Goal: Information Seeking & Learning: Learn about a topic

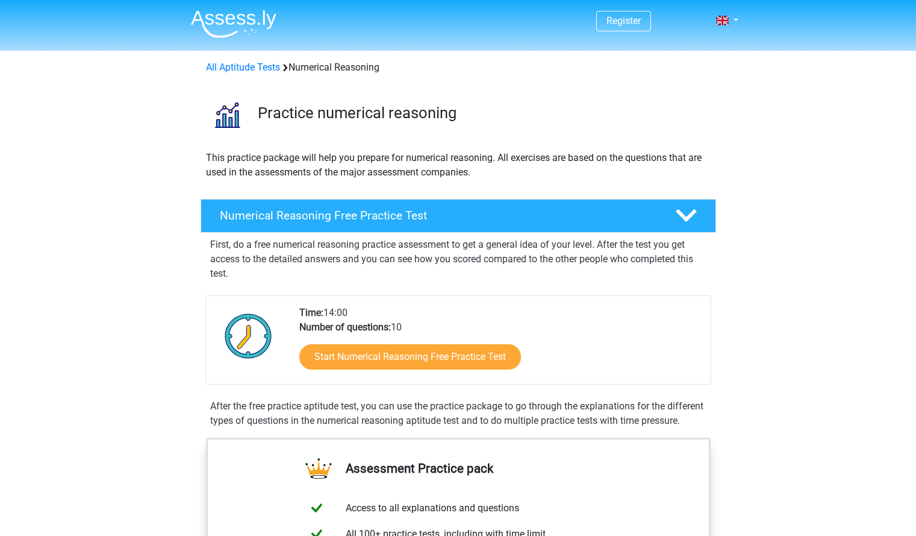
scroll to position [64, 0]
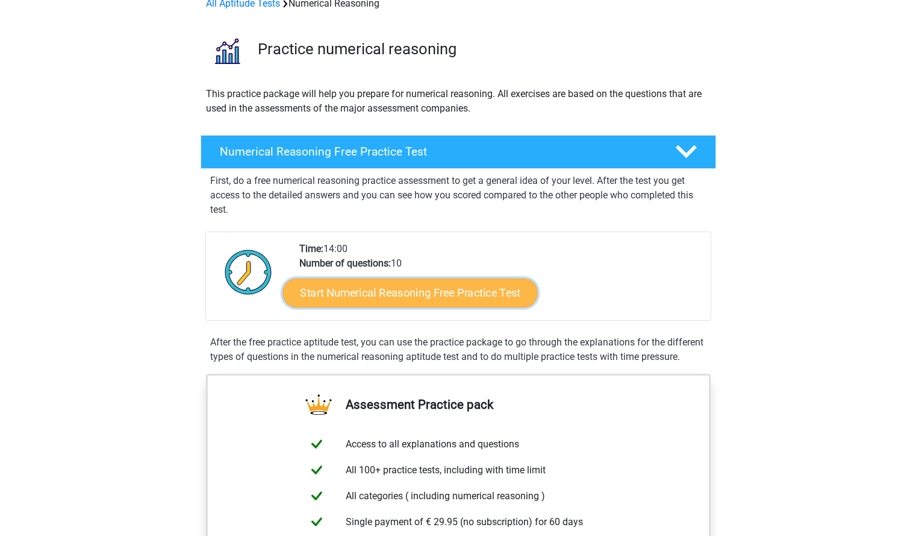
click at [462, 292] on link "Start Numerical Reasoning Free Practice Test" at bounding box center [410, 292] width 255 height 29
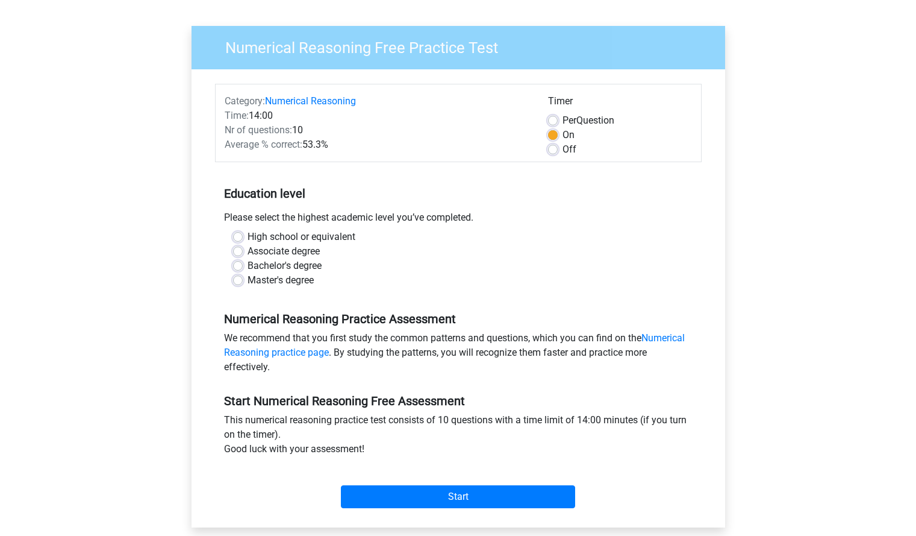
scroll to position [80, 0]
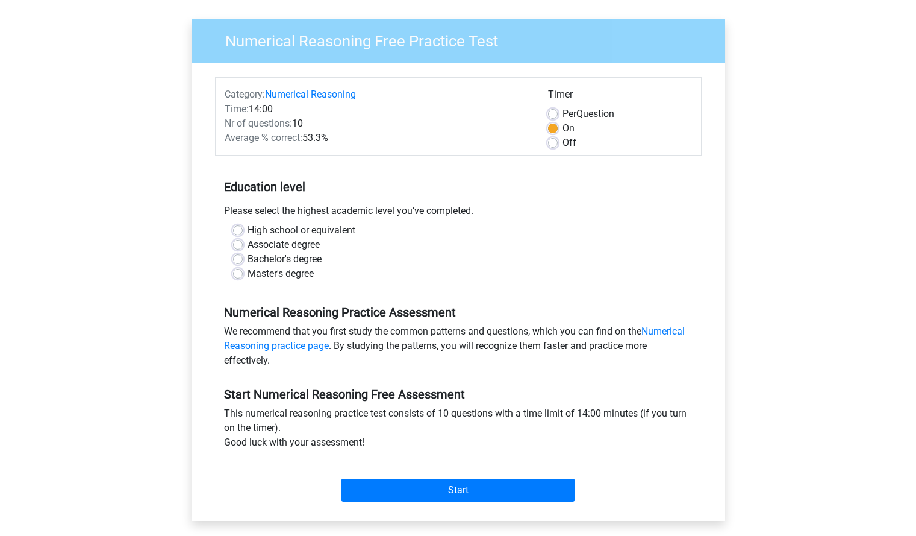
click at [307, 257] on label "Bachelor's degree" at bounding box center [285, 259] width 74 height 14
click at [243, 257] on input "Bachelor's degree" at bounding box center [238, 258] width 10 height 12
radio input "true"
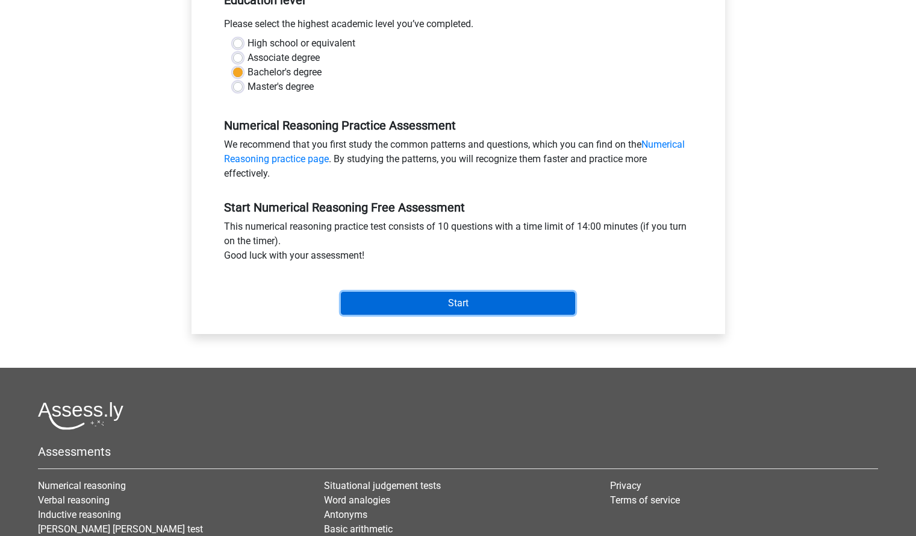
click at [507, 307] on input "Start" at bounding box center [458, 303] width 234 height 23
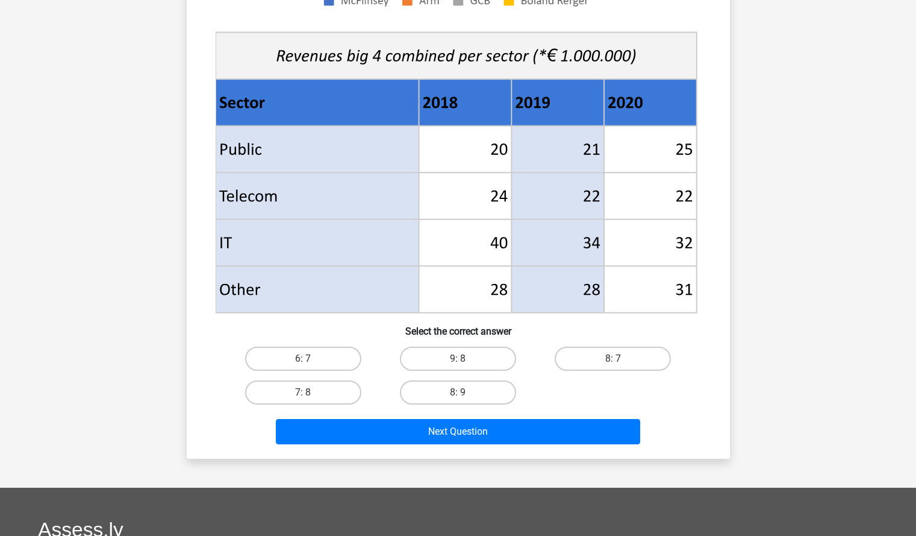
scroll to position [530, 0]
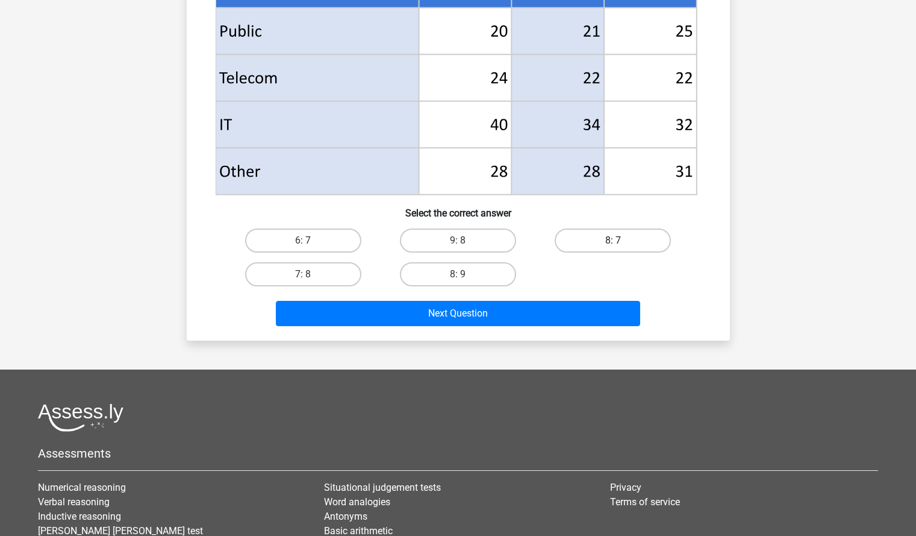
click at [624, 242] on label "8: 7" at bounding box center [613, 240] width 116 height 24
click at [621, 242] on input "8: 7" at bounding box center [617, 244] width 8 height 8
radio input "true"
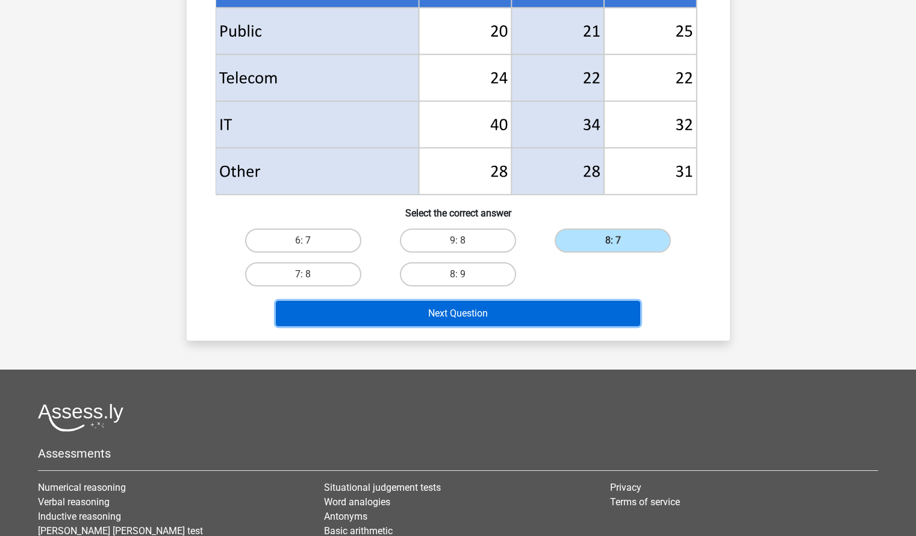
click at [593, 306] on button "Next Question" at bounding box center [458, 313] width 364 height 25
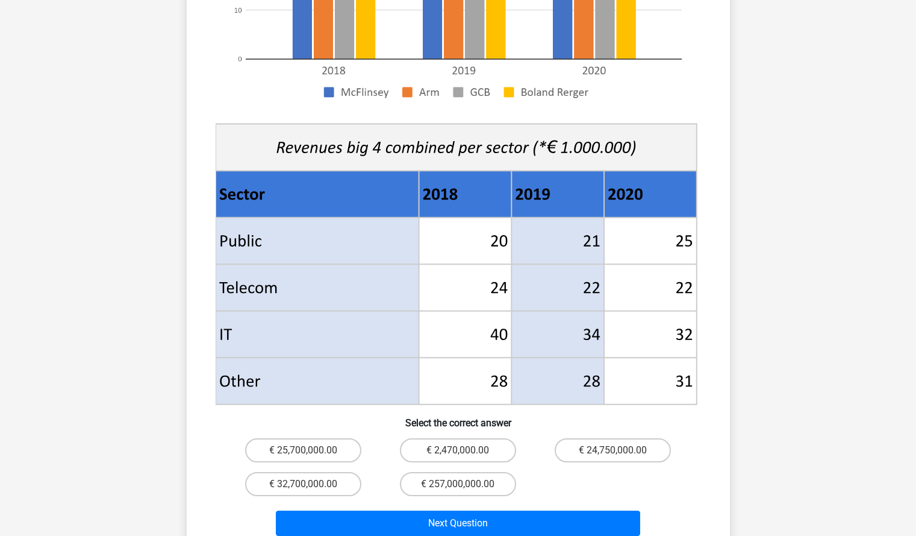
scroll to position [358, 0]
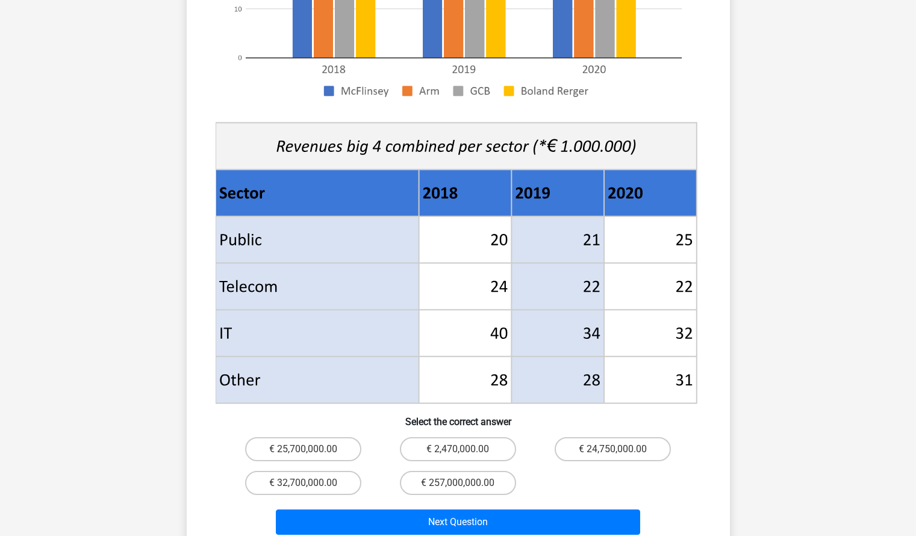
click at [466, 449] on input "€ 2,470,000.00" at bounding box center [462, 453] width 8 height 8
radio input "true"
click at [608, 437] on label "€ 24,750,000.00" at bounding box center [613, 449] width 116 height 24
click at [613, 449] on input "€ 24,750,000.00" at bounding box center [617, 453] width 8 height 8
radio input "true"
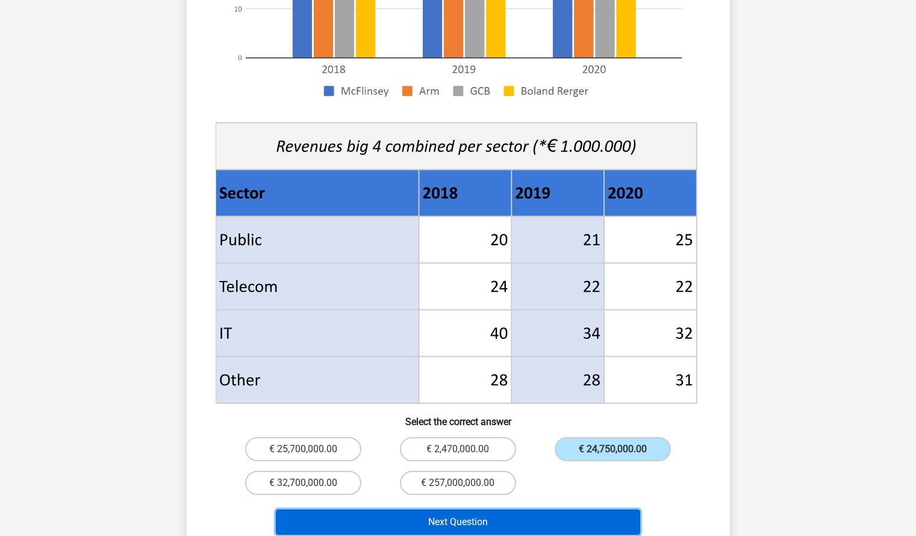
click at [537, 509] on button "Next Question" at bounding box center [458, 521] width 364 height 25
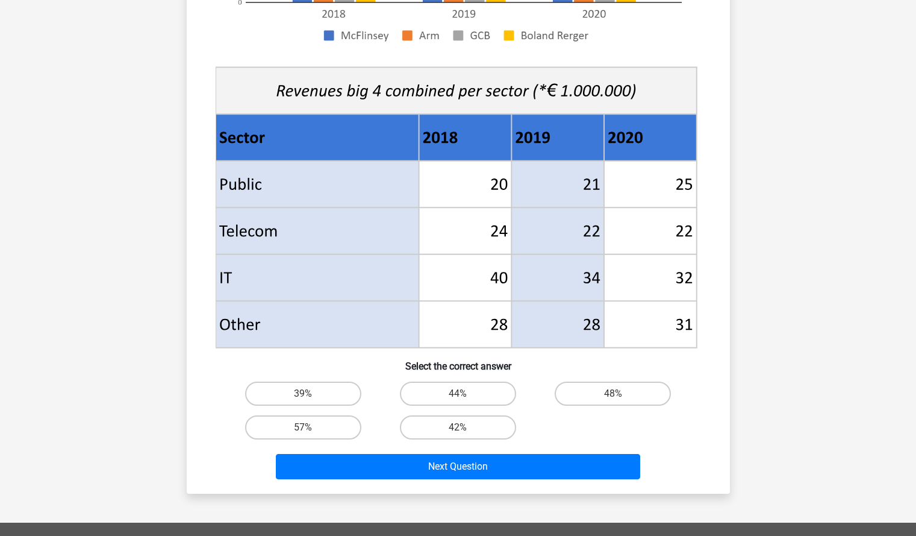
scroll to position [376, 0]
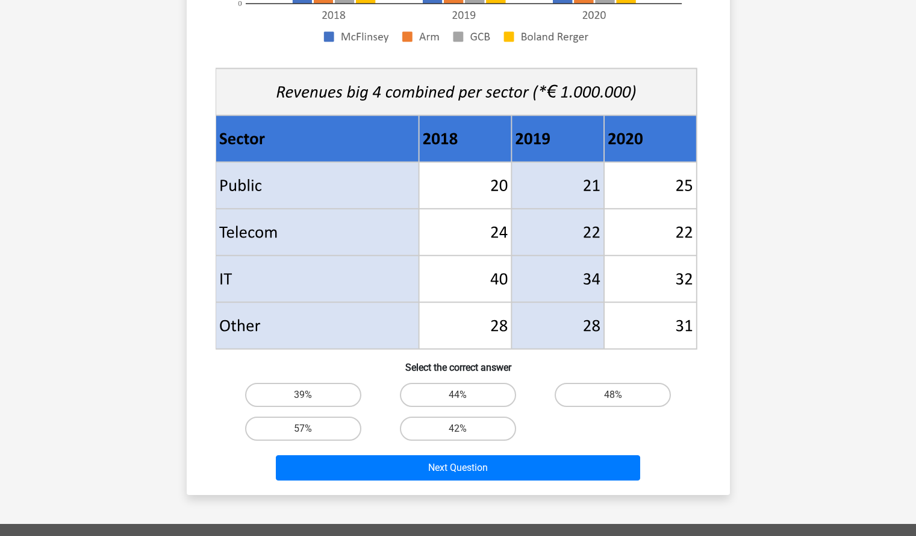
click at [616, 400] on input "48%" at bounding box center [617, 399] width 8 height 8
radio input "true"
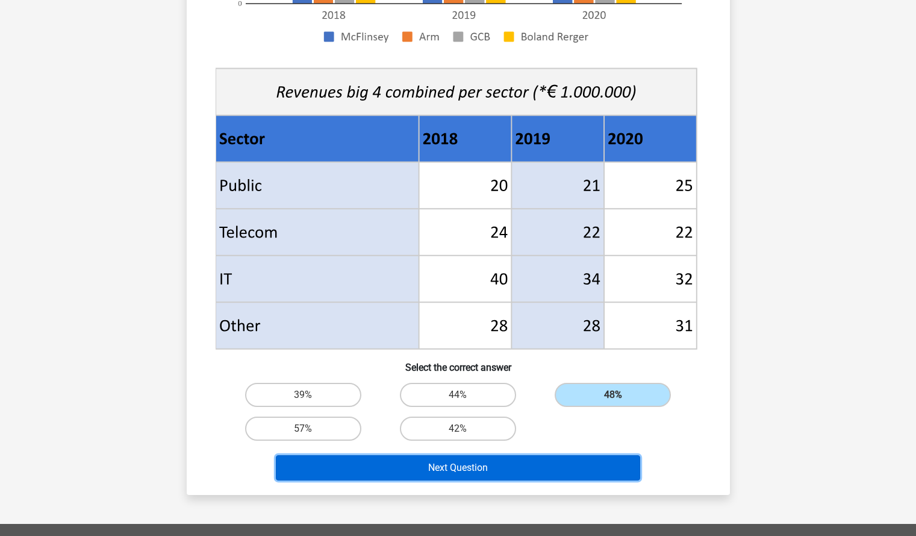
click at [480, 473] on button "Next Question" at bounding box center [458, 467] width 364 height 25
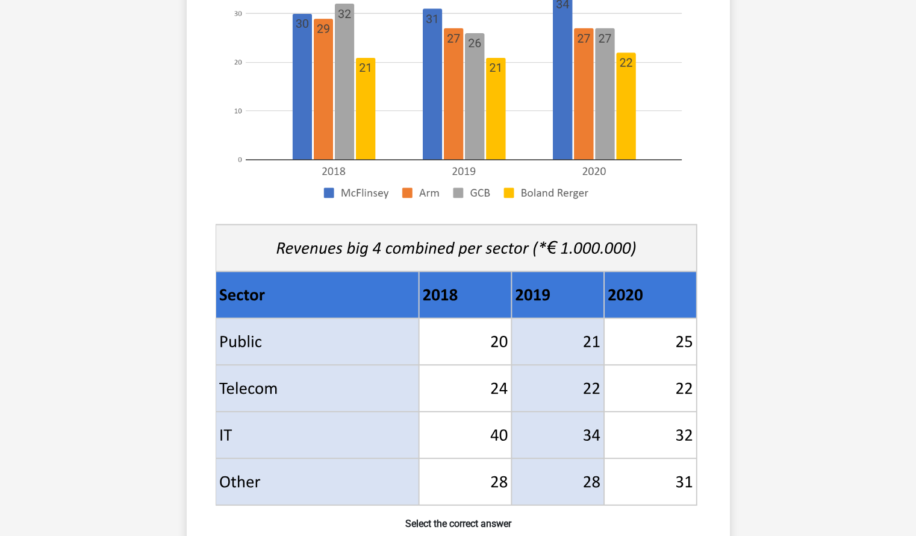
scroll to position [221, 0]
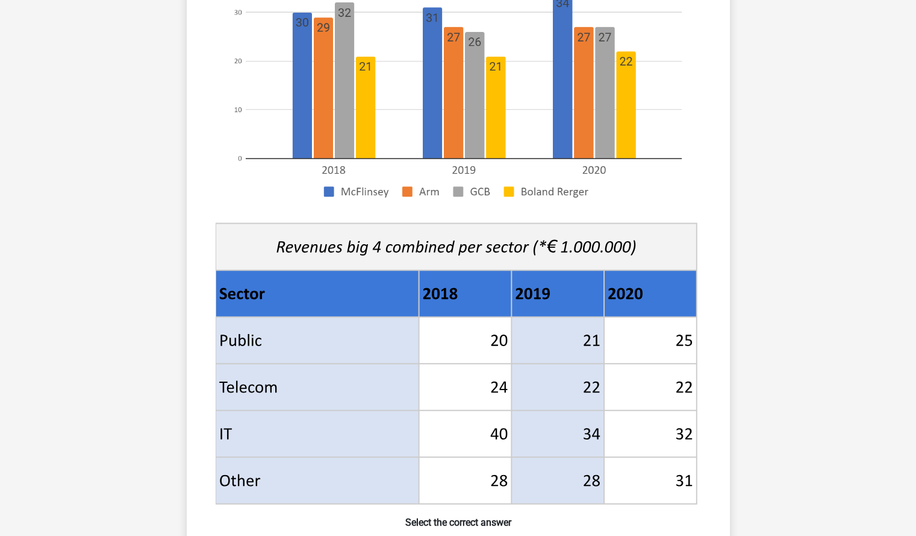
click at [686, 141] on image at bounding box center [456, 65] width 481 height 293
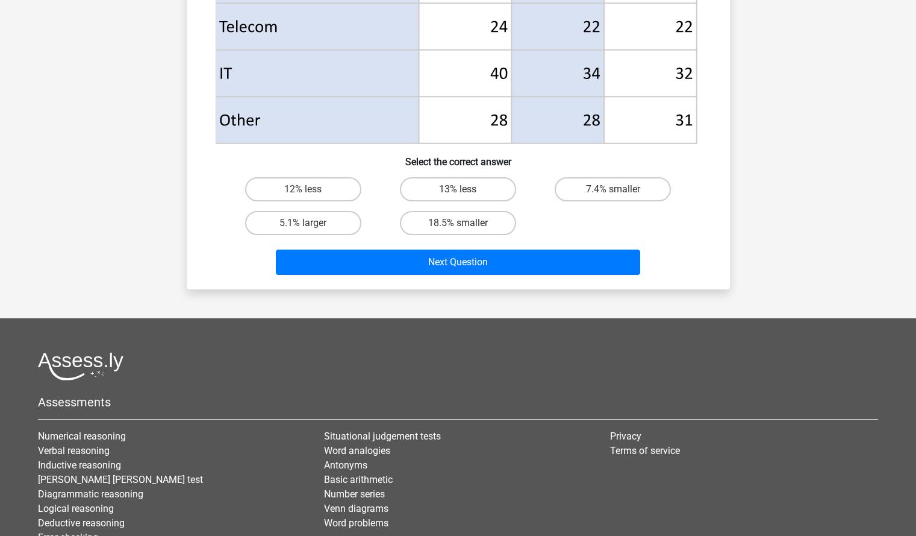
scroll to position [581, 0]
click at [453, 224] on label "18.5% smaller" at bounding box center [458, 223] width 116 height 24
click at [458, 224] on input "18.5% smaller" at bounding box center [462, 228] width 8 height 8
radio input "true"
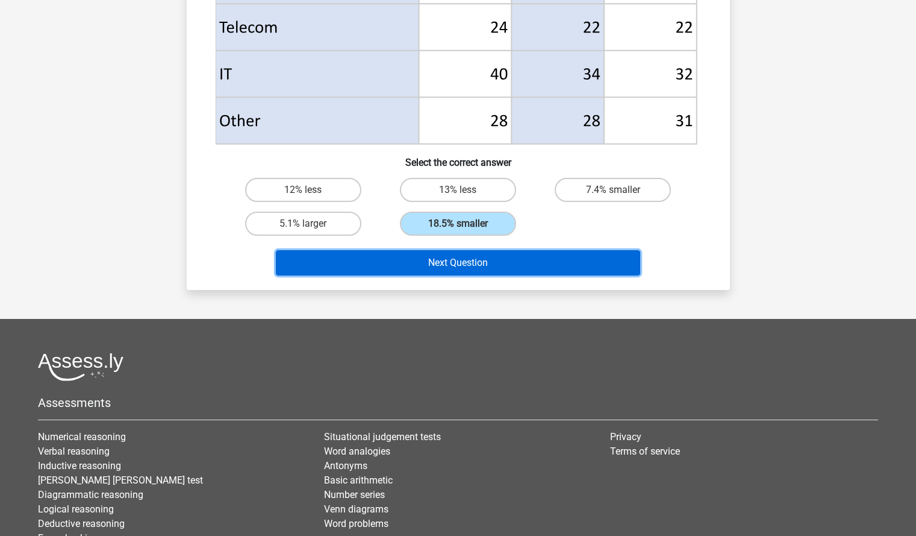
click at [462, 258] on button "Next Question" at bounding box center [458, 262] width 364 height 25
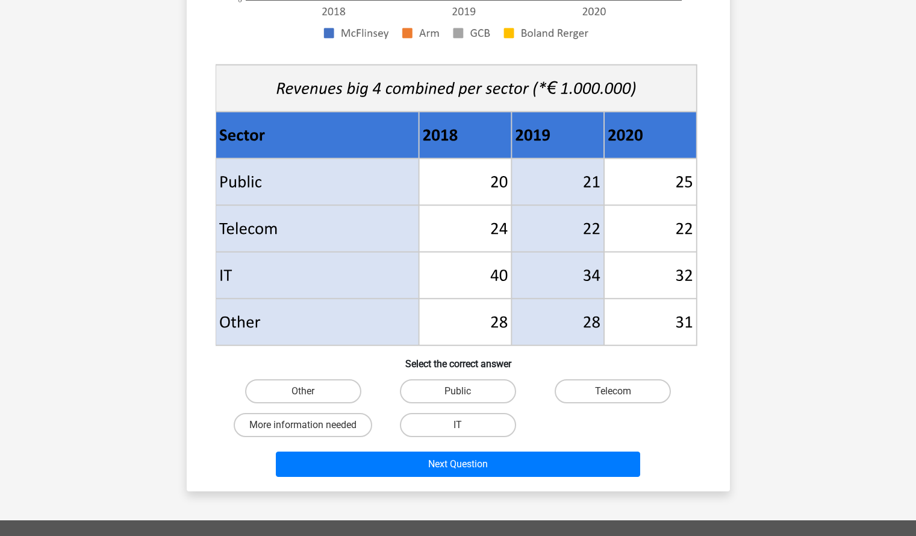
scroll to position [384, 0]
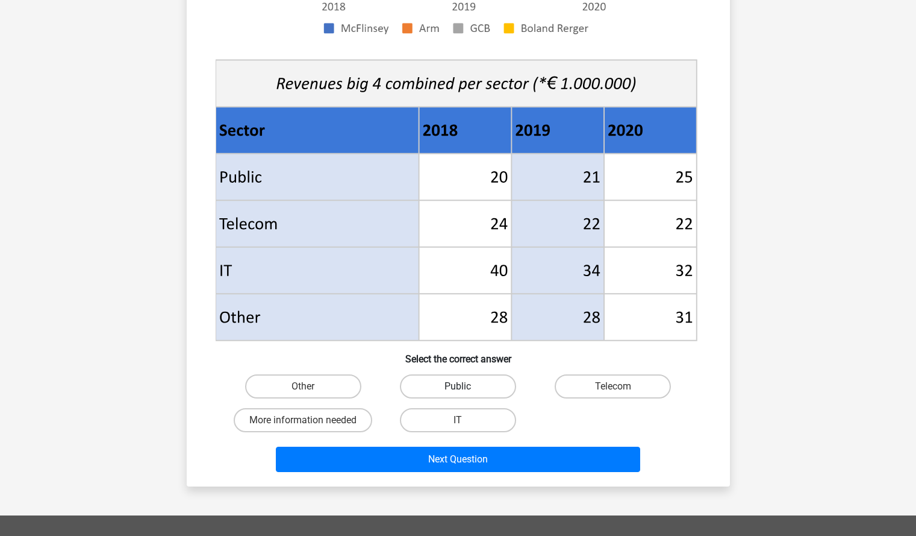
click at [492, 375] on label "Public" at bounding box center [458, 386] width 116 height 24
click at [466, 386] on input "Public" at bounding box center [462, 390] width 8 height 8
radio input "true"
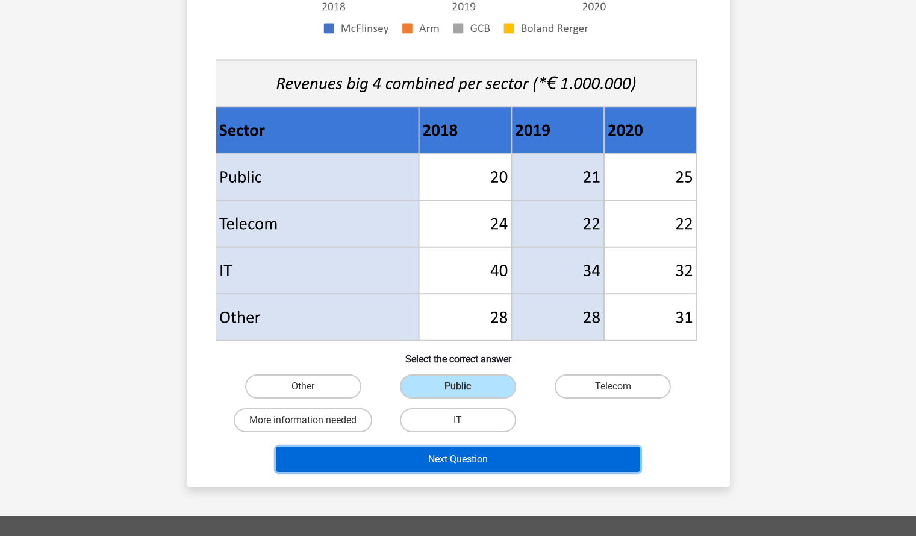
click at [507, 455] on button "Next Question" at bounding box center [458, 458] width 364 height 25
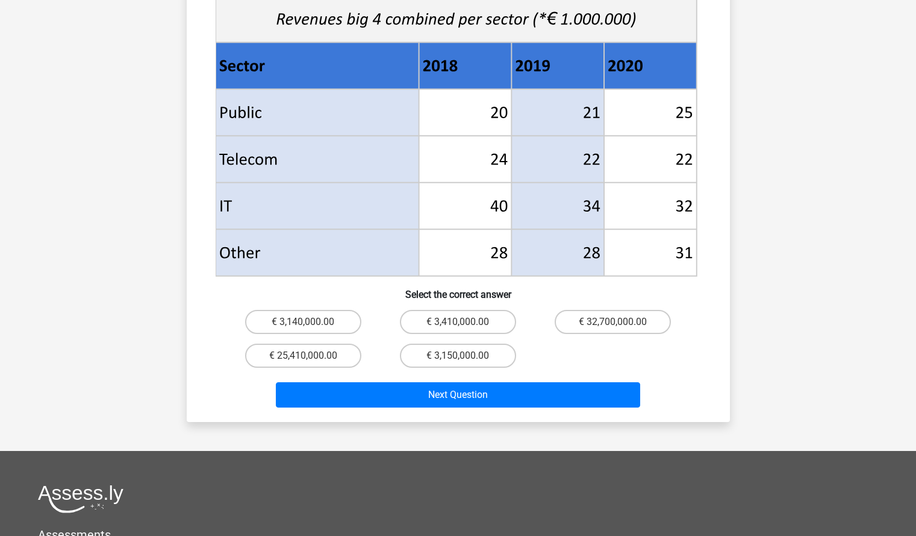
scroll to position [485, 0]
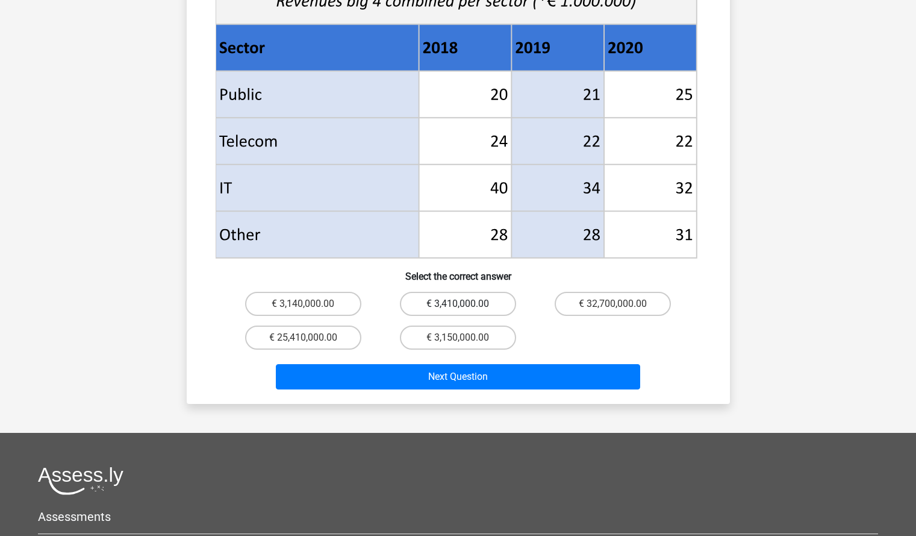
click at [480, 292] on label "€ 3,410,000.00" at bounding box center [458, 304] width 116 height 24
click at [466, 304] on input "€ 3,410,000.00" at bounding box center [462, 308] width 8 height 8
radio input "true"
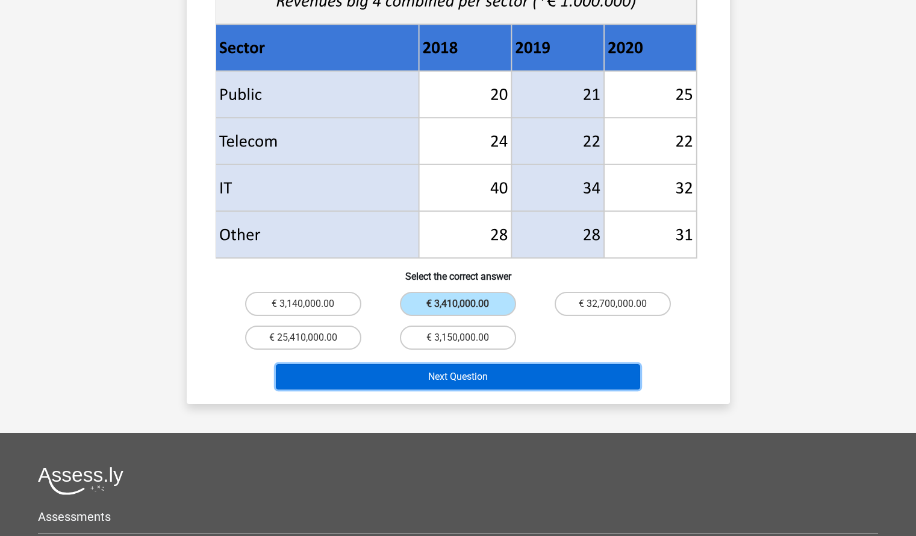
click at [481, 366] on button "Next Question" at bounding box center [458, 376] width 364 height 25
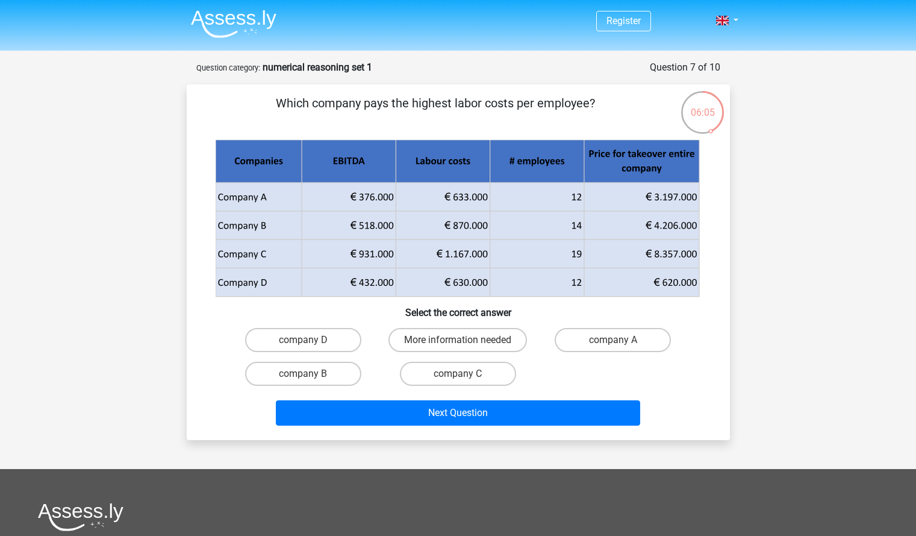
scroll to position [1, 0]
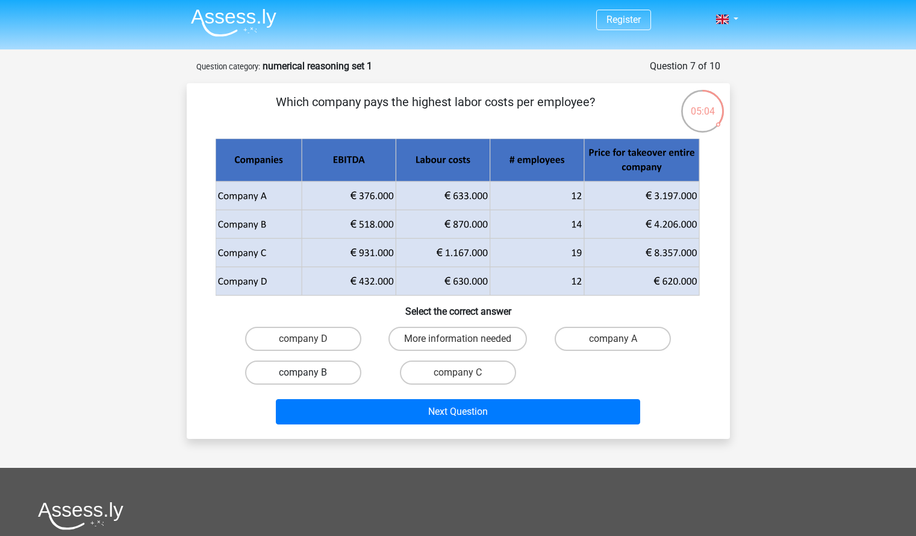
click at [344, 368] on label "company B" at bounding box center [303, 372] width 116 height 24
click at [311, 372] on input "company B" at bounding box center [307, 376] width 8 height 8
radio input "true"
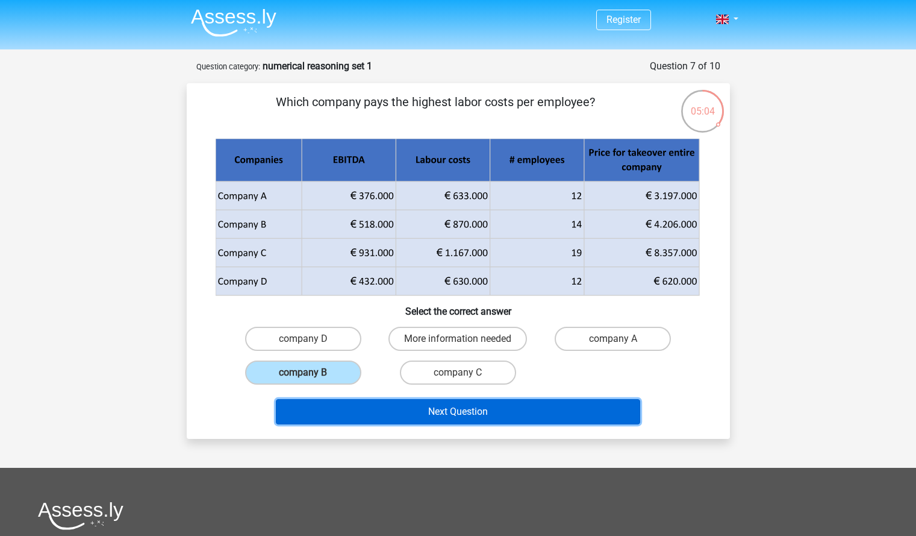
click at [390, 415] on button "Next Question" at bounding box center [458, 411] width 364 height 25
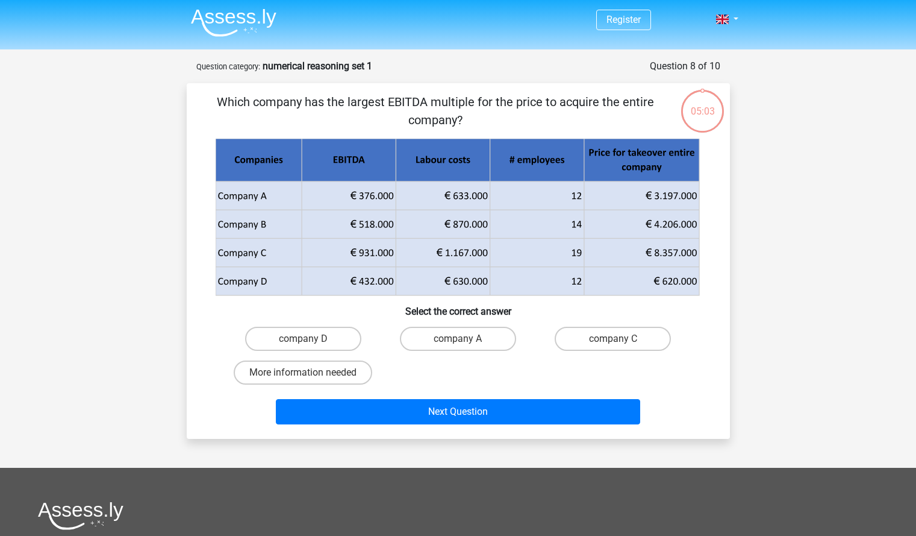
scroll to position [60, 0]
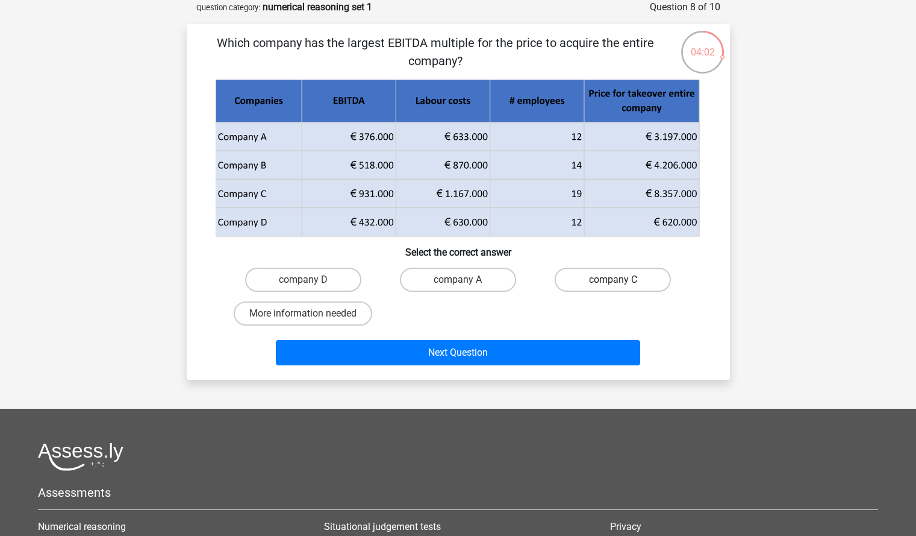
click at [588, 272] on label "company C" at bounding box center [613, 279] width 116 height 24
click at [613, 280] on input "company C" at bounding box center [617, 284] width 8 height 8
radio input "true"
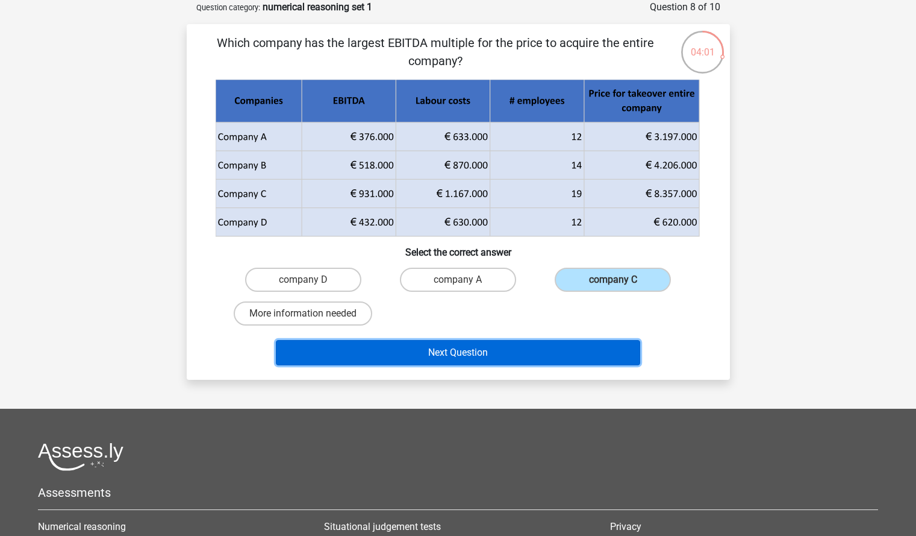
click at [523, 343] on button "Next Question" at bounding box center [458, 352] width 364 height 25
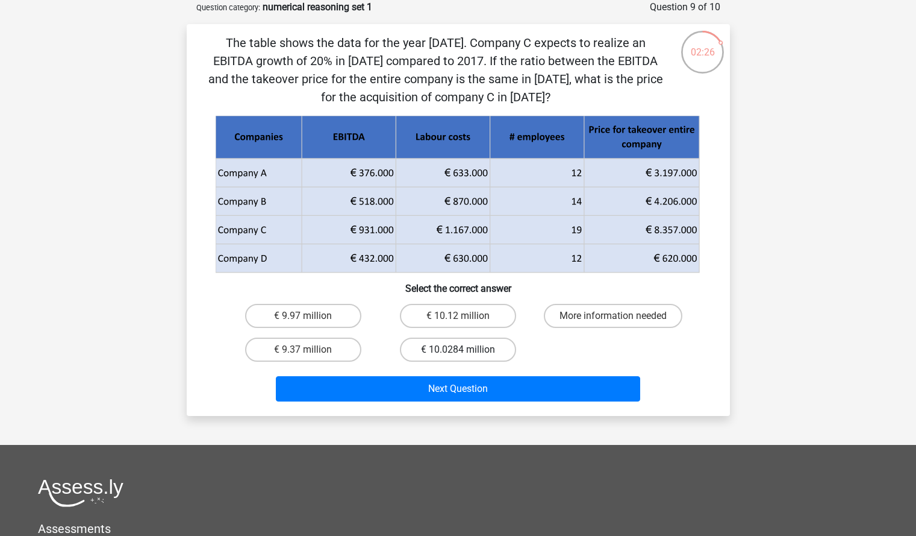
click at [474, 346] on label "€ 10.0284 million" at bounding box center [458, 349] width 116 height 24
click at [466, 349] on input "€ 10.0284 million" at bounding box center [462, 353] width 8 height 8
radio input "true"
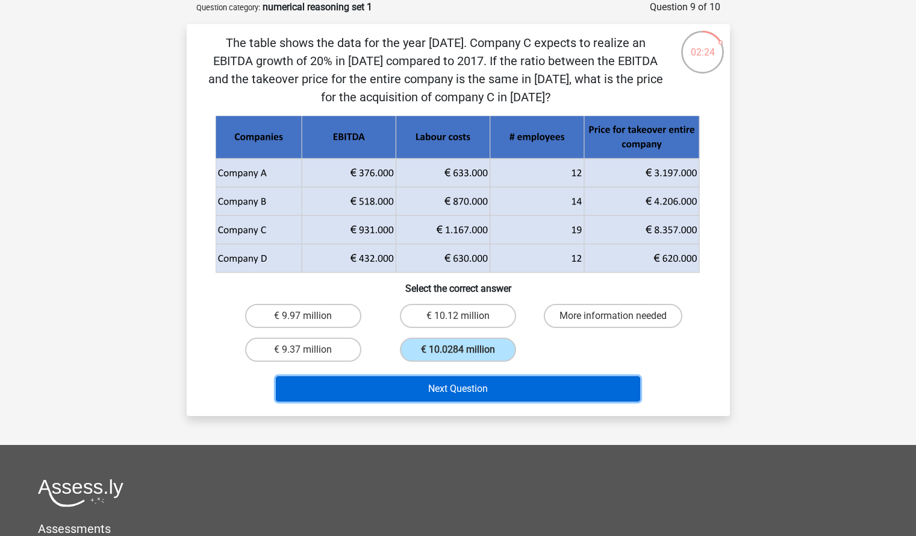
click at [484, 388] on button "Next Question" at bounding box center [458, 388] width 364 height 25
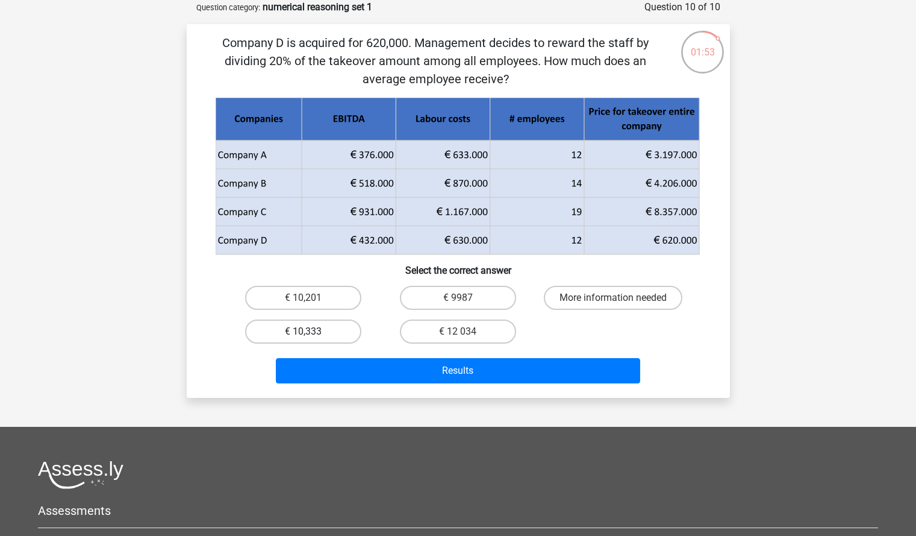
click at [315, 339] on label "€ 10,333" at bounding box center [303, 331] width 116 height 24
click at [311, 339] on input "€ 10,333" at bounding box center [307, 335] width 8 height 8
radio input "true"
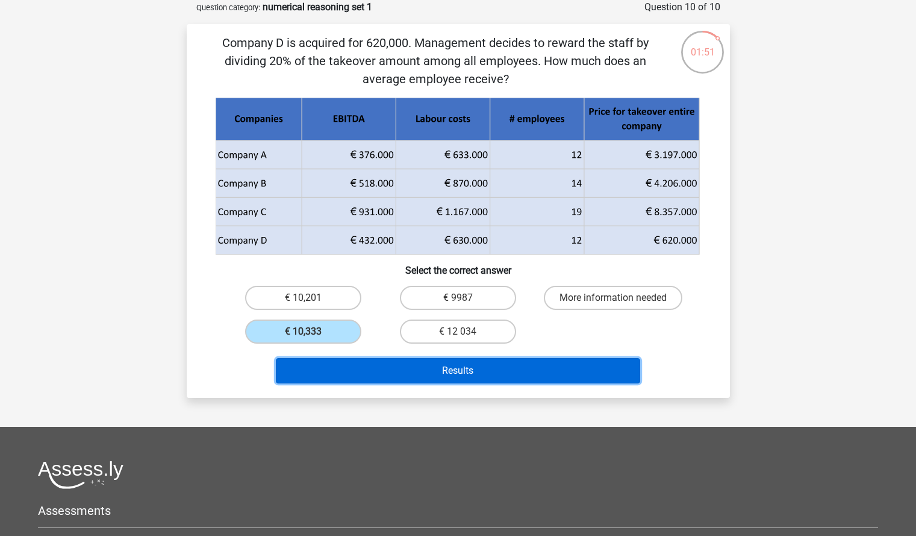
click at [373, 365] on button "Results" at bounding box center [458, 370] width 364 height 25
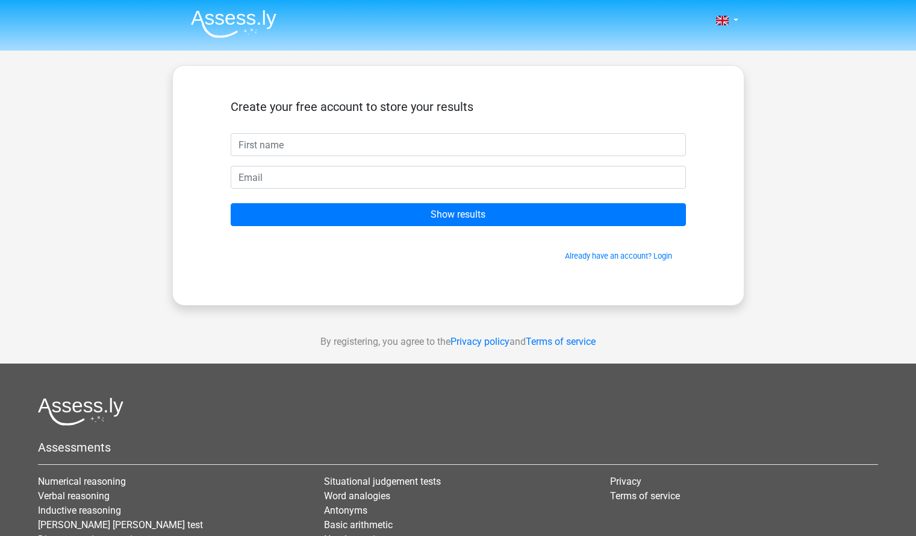
click at [466, 142] on input "text" at bounding box center [458, 144] width 455 height 23
type input "[PERSON_NAME]"
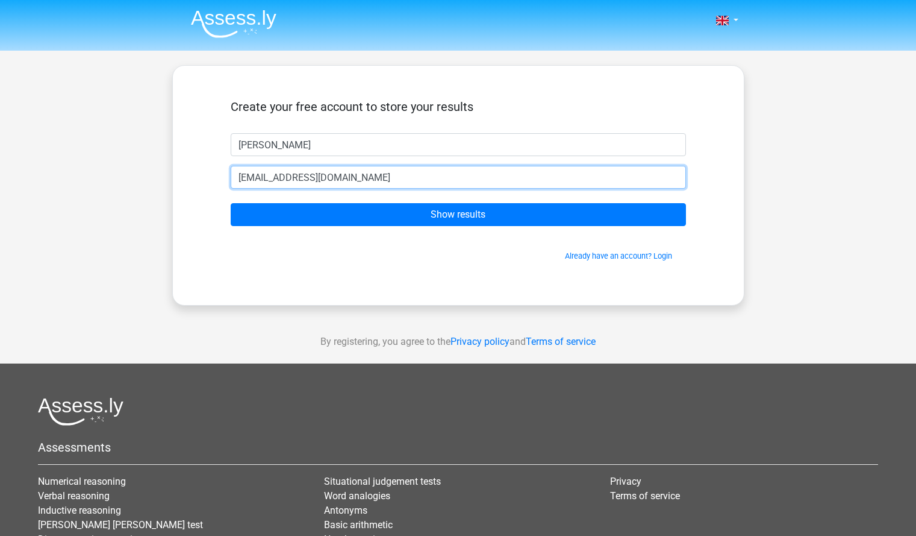
type input "[EMAIL_ADDRESS][DOMAIN_NAME]"
click at [231, 203] on input "Show results" at bounding box center [458, 214] width 455 height 23
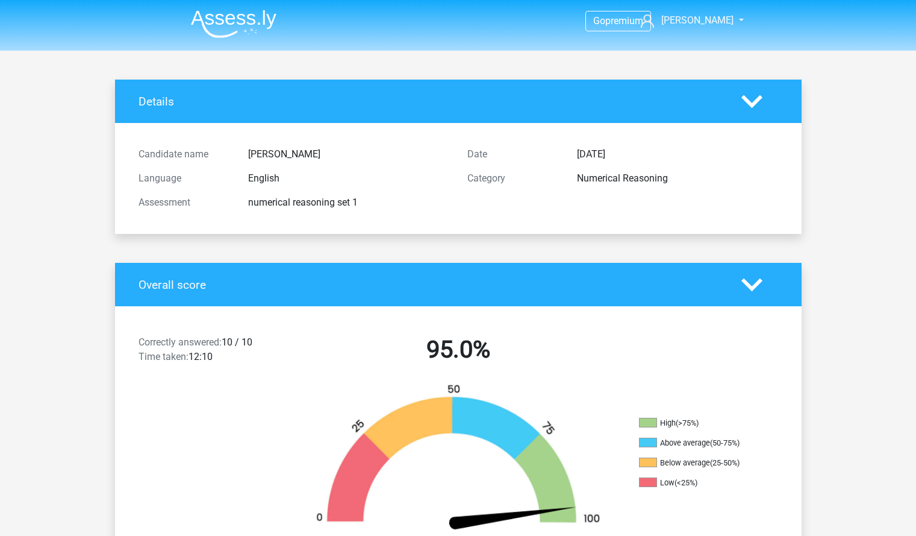
click at [225, 17] on img at bounding box center [234, 24] width 86 height 28
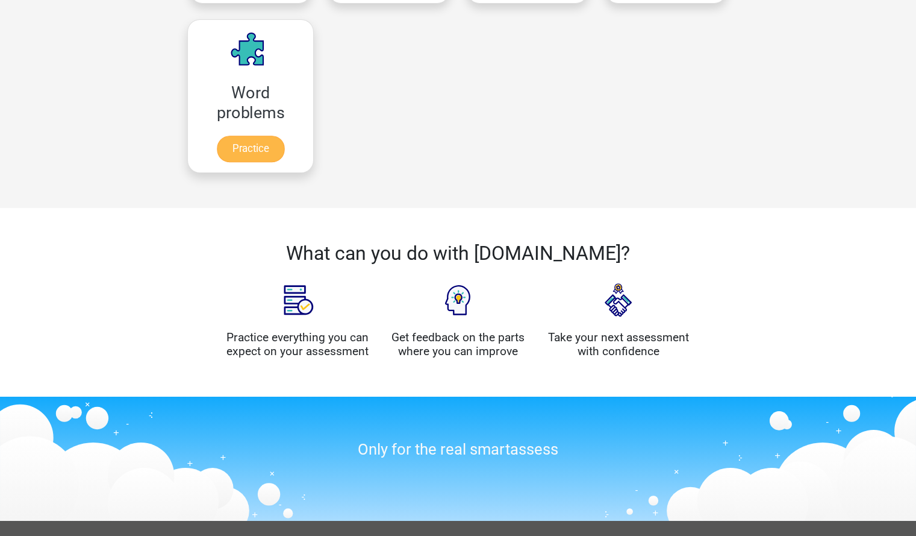
scroll to position [998, 0]
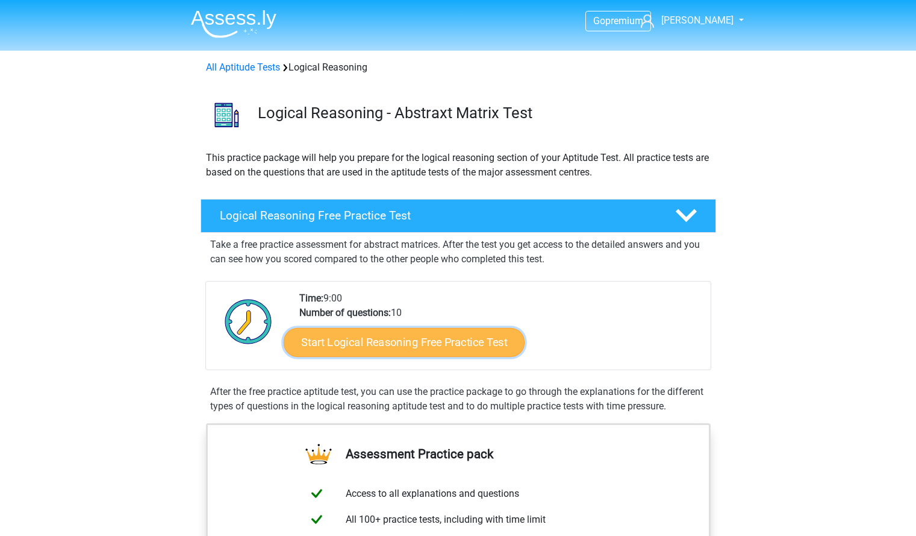
click at [417, 339] on link "Start Logical Reasoning Free Practice Test" at bounding box center [404, 341] width 241 height 29
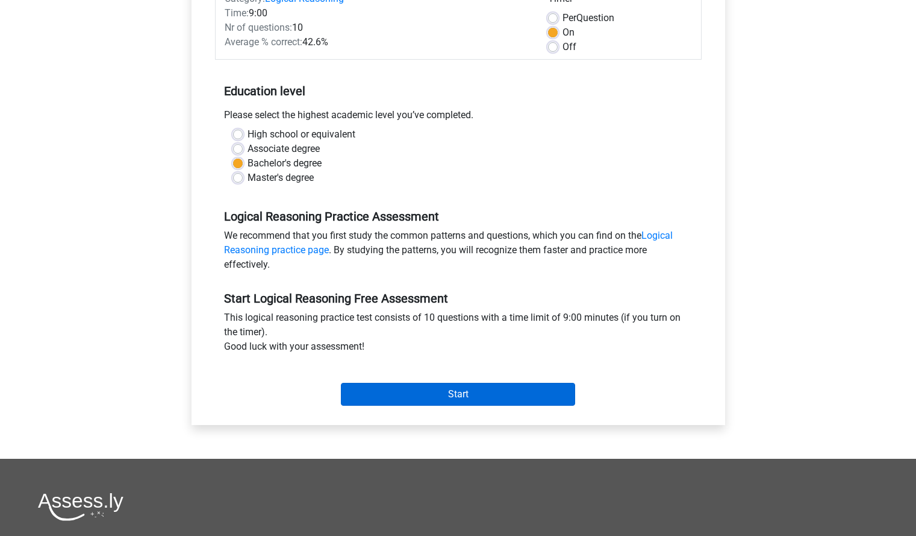
scroll to position [176, 0]
click at [503, 385] on input "Start" at bounding box center [458, 393] width 234 height 23
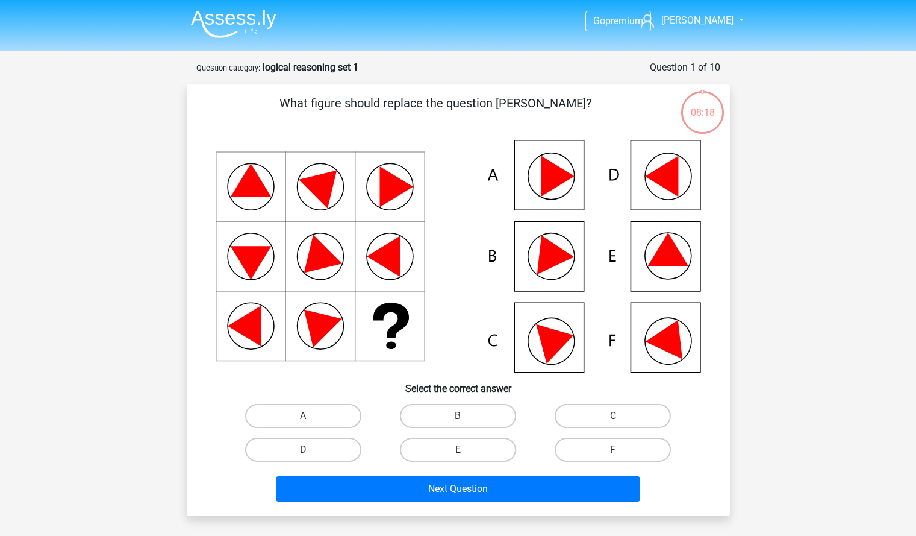
click at [466, 448] on label "E" at bounding box center [458, 449] width 116 height 24
click at [466, 449] on input "E" at bounding box center [462, 453] width 8 height 8
radio input "true"
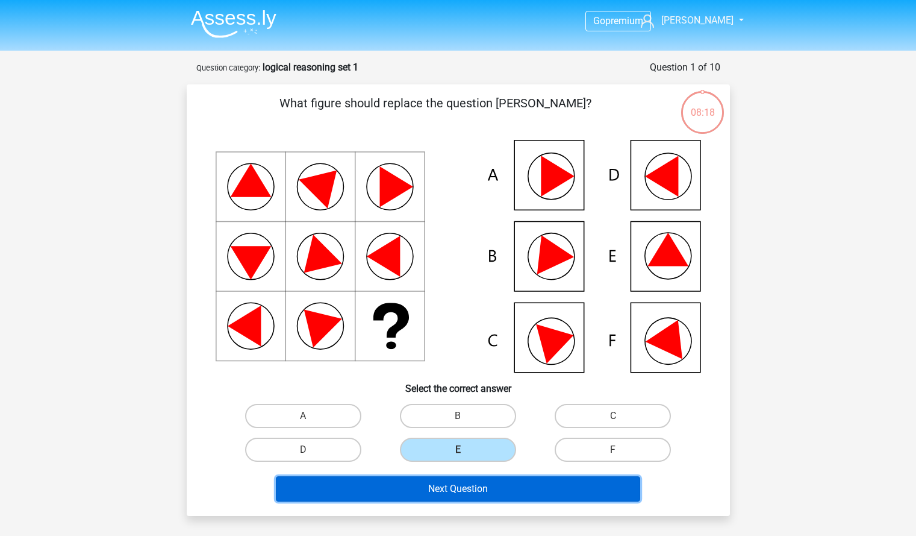
click at [467, 485] on button "Next Question" at bounding box center [458, 488] width 364 height 25
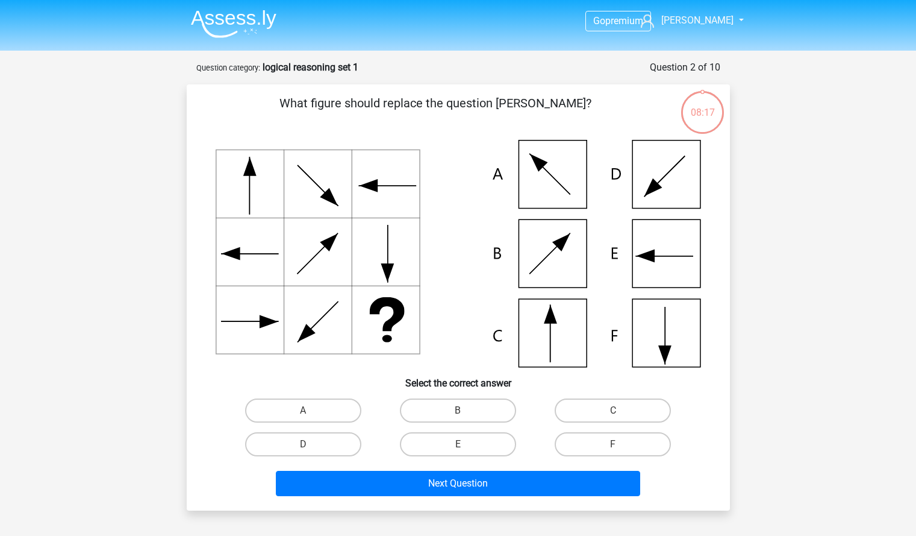
scroll to position [60, 0]
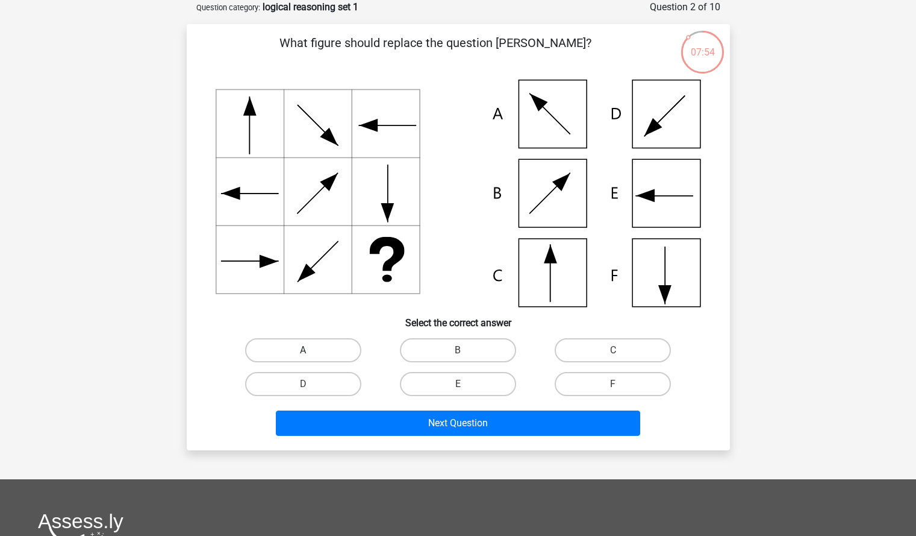
click at [318, 360] on label "A" at bounding box center [303, 350] width 116 height 24
click at [311, 358] on input "A" at bounding box center [307, 354] width 8 height 8
radio input "true"
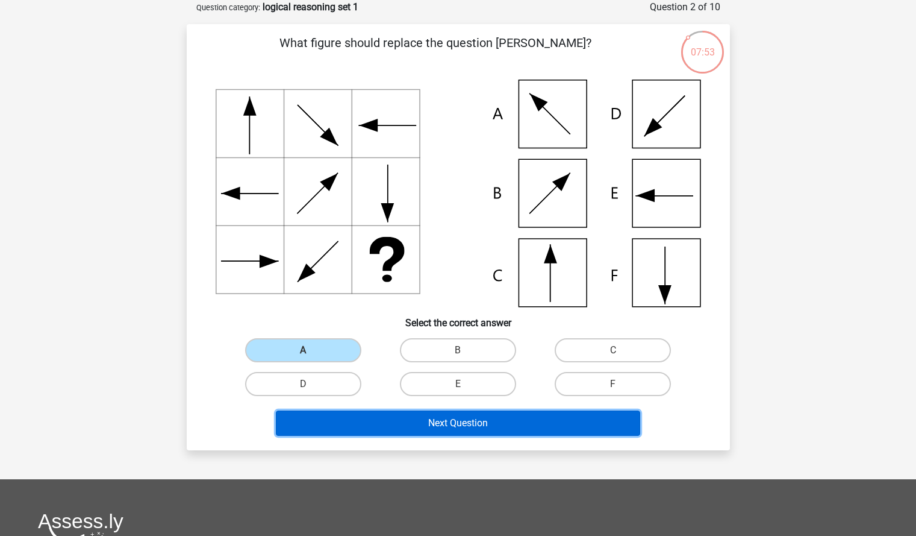
click at [390, 413] on button "Next Question" at bounding box center [458, 422] width 364 height 25
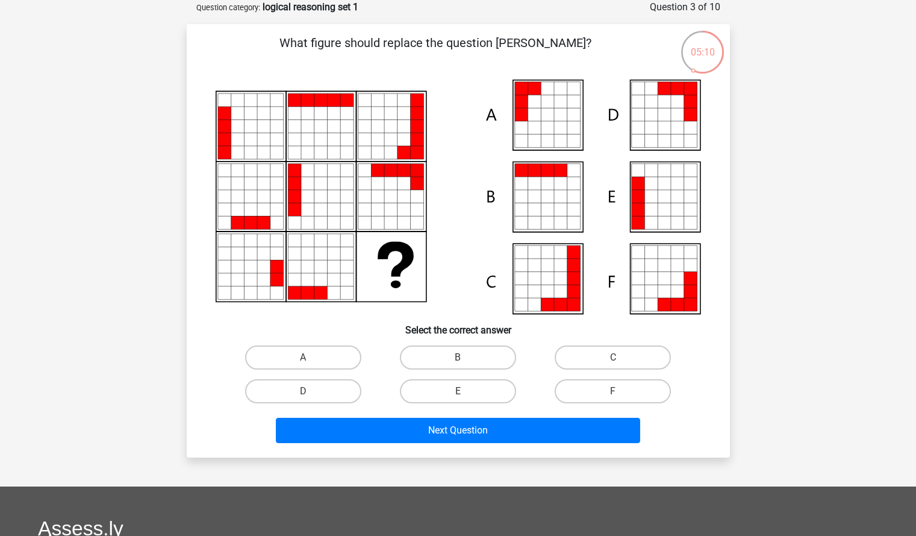
click at [327, 343] on div "A" at bounding box center [303, 357] width 155 height 34
click at [331, 351] on label "A" at bounding box center [303, 357] width 116 height 24
click at [311, 357] on input "A" at bounding box center [307, 361] width 8 height 8
radio input "true"
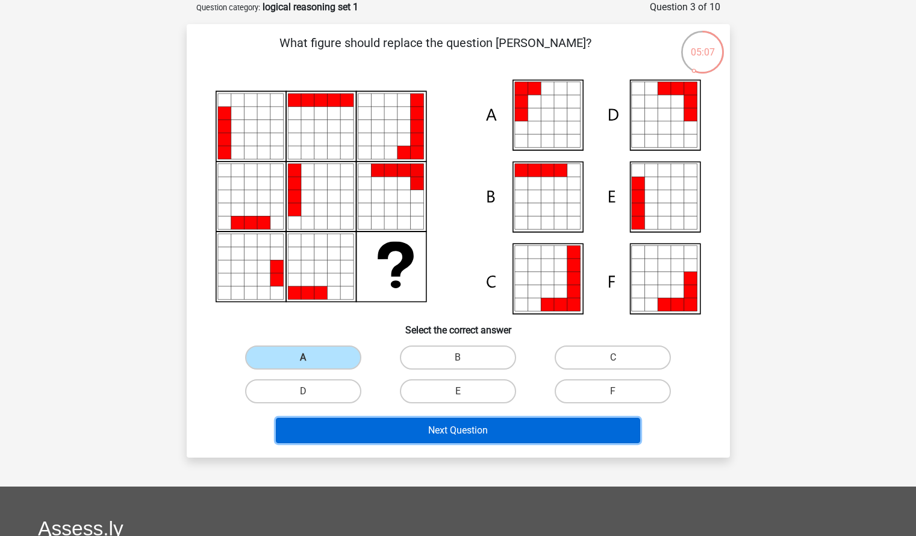
click at [399, 425] on button "Next Question" at bounding box center [458, 429] width 364 height 25
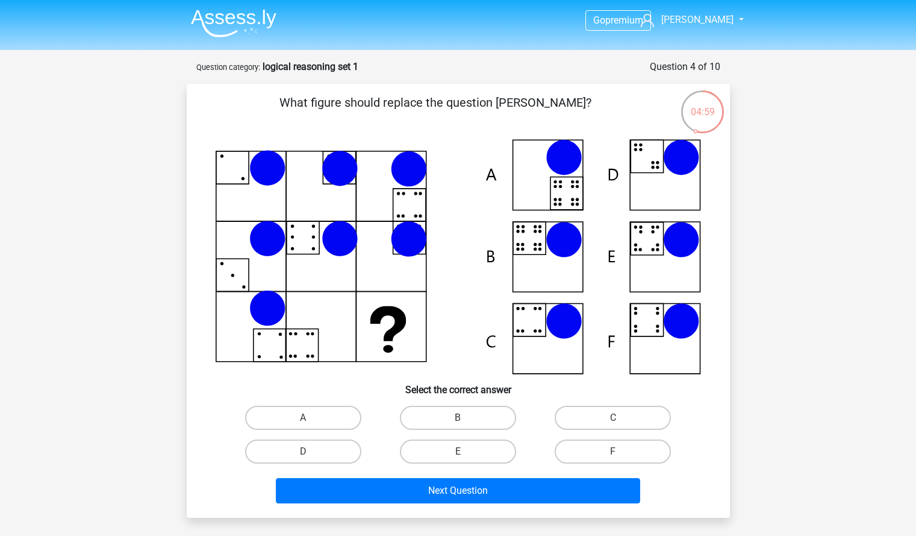
scroll to position [1, 0]
